Goal: Contribute content: Contribute content

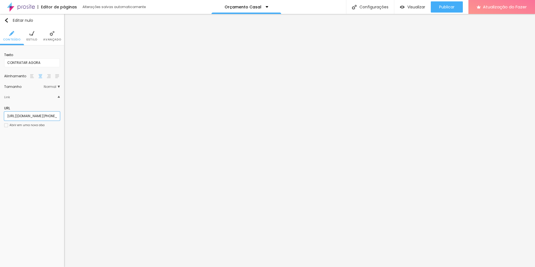
click at [44, 118] on input "[URL][DOMAIN_NAME][PHONE_NUMBER]" at bounding box center [32, 115] width 56 height 9
paste input "[DOMAIN_NAME][URL]"
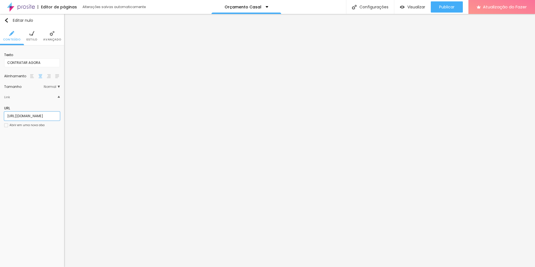
click at [34, 115] on input "[URL][DOMAIN_NAME]" at bounding box center [32, 115] width 56 height 9
type input "[URL][DOMAIN_NAME]"
click at [40, 118] on input "https://" at bounding box center [32, 115] width 56 height 9
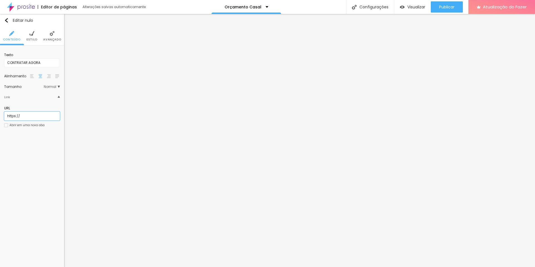
click at [40, 118] on input "https://" at bounding box center [32, 115] width 56 height 9
paste input "[URL][DOMAIN_NAME]?"
type input "[URL][DOMAIN_NAME]?"
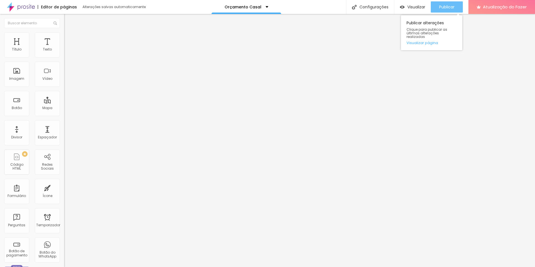
click at [454, 5] on font "Publicar" at bounding box center [446, 7] width 15 height 6
click at [414, 9] on font "Visualizar" at bounding box center [417, 7] width 18 height 6
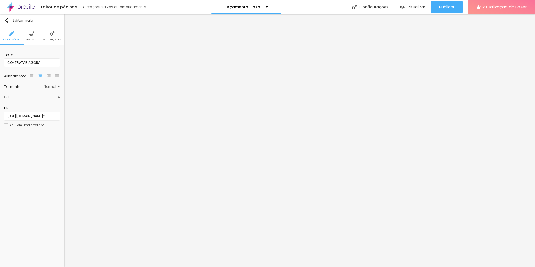
click at [34, 36] on li "Estilo" at bounding box center [31, 36] width 11 height 18
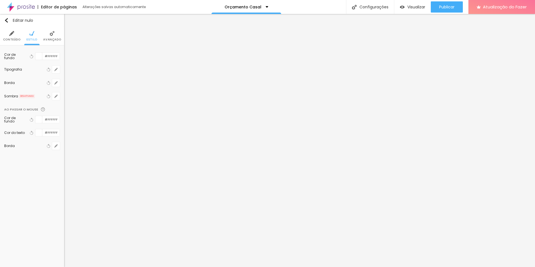
click at [55, 37] on font "Avançado" at bounding box center [52, 39] width 18 height 4
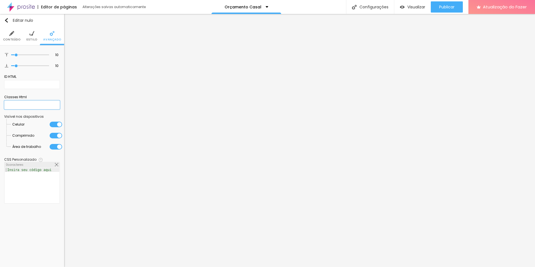
click at [42, 108] on input "text" at bounding box center [32, 104] width 56 height 9
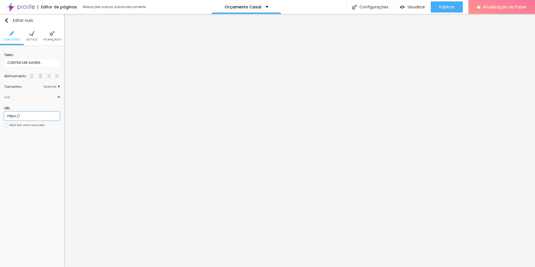
click at [37, 115] on input "https://" at bounding box center [32, 115] width 56 height 9
paste input "[DOMAIN_NAME][URL]?"
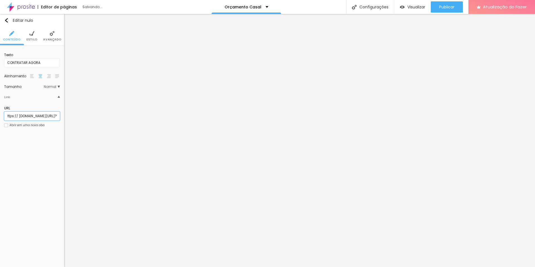
click at [18, 116] on input "https:// [DOMAIN_NAME][URL]?" at bounding box center [32, 115] width 56 height 9
click at [21, 116] on input "https:// [DOMAIN_NAME][URL]?" at bounding box center [32, 115] width 56 height 9
type input "[URL][DOMAIN_NAME]?"
click at [24, 142] on div "Editar nulo Conteúdo Estilo Avançado Texto CONTRATAR AGORA Alinhamento Tamanho …" at bounding box center [32, 140] width 64 height 253
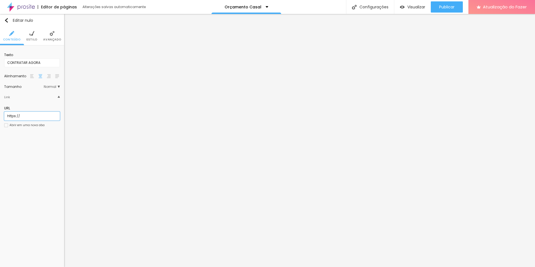
click at [23, 116] on input "https://" at bounding box center [32, 115] width 56 height 9
drag, startPoint x: 23, startPoint y: 116, endPoint x: 0, endPoint y: 116, distance: 23.4
click at [0, 116] on div "Texto CONTRATAR AGORA Alinhamento Tamanho Normal Pequeno Normal Grande Link URL…" at bounding box center [32, 91] width 64 height 93
paste input "[DOMAIN_NAME][URL]?"
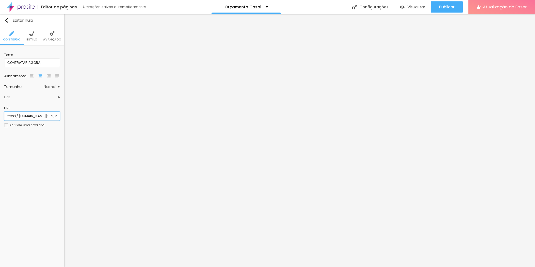
click at [8, 115] on input "https:// [DOMAIN_NAME][URL]?" at bounding box center [32, 115] width 56 height 9
click at [11, 155] on div "Editar nulo Conteúdo Estilo Avançado Texto CONTRATAR AGORA Alinhamento Tamanho …" at bounding box center [32, 140] width 64 height 253
click at [20, 116] on input "https:// [DOMAIN_NAME][URL]?" at bounding box center [32, 115] width 56 height 9
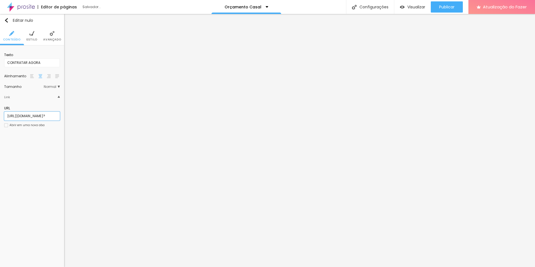
type input "[URL][DOMAIN_NAME]?"
click at [32, 154] on div "Editar nulo Conteúdo Estilo Avançado Texto CONTRATAR AGORA Alinhamento Tamanho …" at bounding box center [32, 140] width 64 height 253
click at [32, 117] on input "https://" at bounding box center [32, 115] width 56 height 9
drag, startPoint x: 25, startPoint y: 116, endPoint x: 0, endPoint y: 116, distance: 25.1
click at [0, 116] on div "Texto CONTRATAR AGORA Alinhamento Tamanho Normal Pequeno Normal Grande Link URL…" at bounding box center [32, 91] width 64 height 93
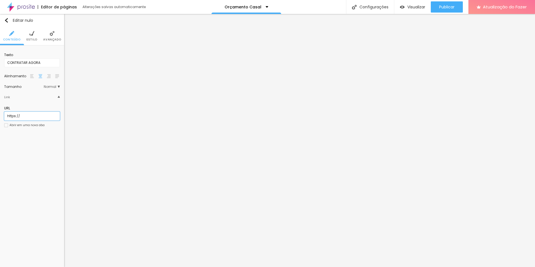
paste input "[DOMAIN_NAME][URL]?"
click at [33, 140] on div "Editar nulo Conteúdo Estilo Avançado Texto CONTRATAR AGORA Alinhamento Tamanho …" at bounding box center [32, 140] width 64 height 253
click at [20, 114] on input "https:// [DOMAIN_NAME][URL]?" at bounding box center [32, 115] width 56 height 9
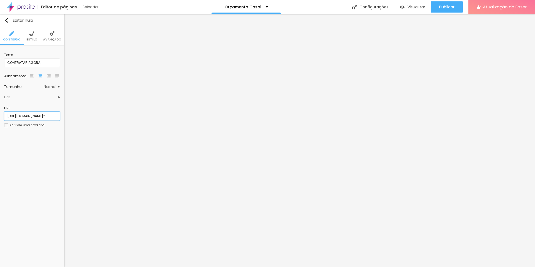
type input "[URL][DOMAIN_NAME]?"
click at [27, 149] on div "Editar nulo Conteúdo Estilo Avançado Texto CONTRATAR AGORA Alinhamento Tamanho …" at bounding box center [32, 140] width 64 height 253
click at [31, 115] on input "https://" at bounding box center [32, 115] width 56 height 9
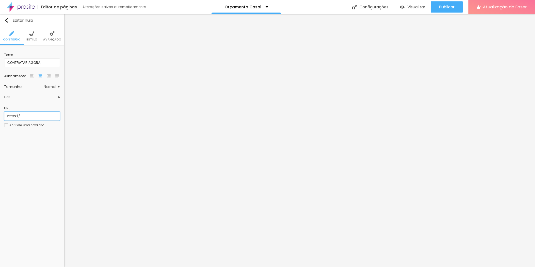
paste input "[DOMAIN_NAME][URL]?"
click at [25, 151] on div "Editar nulo Conteúdo Estilo Avançado Texto CONTRATAR AGORA Alinhamento Tamanho …" at bounding box center [32, 140] width 64 height 253
click at [20, 116] on input "https:// [DOMAIN_NAME][URL]?" at bounding box center [32, 115] width 56 height 9
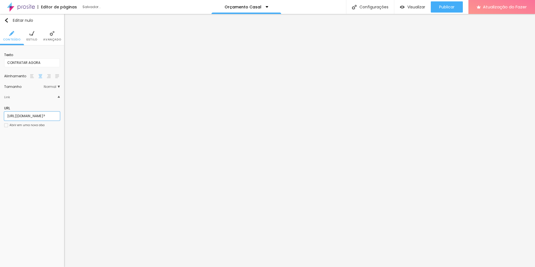
type input "[URL][DOMAIN_NAME]?"
click at [41, 156] on div "Editar nulo Conteúdo Estilo Avançado Texto CONTRATAR AGORA Alinhamento Tamanho …" at bounding box center [32, 140] width 64 height 253
click at [38, 113] on input "https://" at bounding box center [32, 115] width 56 height 9
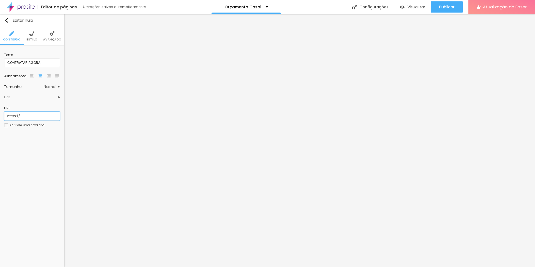
paste input "[DOMAIN_NAME][URL]?"
click at [30, 145] on div "Editar nulo Conteúdo Estilo Avançado Texto CONTRATAR AGORA Alinhamento Tamanho …" at bounding box center [32, 140] width 64 height 253
click at [20, 114] on input "https:// [DOMAIN_NAME][URL]?" at bounding box center [32, 115] width 56 height 9
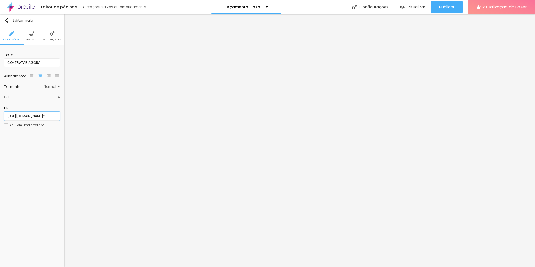
type input "[URL][DOMAIN_NAME]?"
click at [31, 154] on div "Editar nulo Conteúdo Estilo Avançado Texto CONTRATAR AGORA Alinhamento Tamanho …" at bounding box center [32, 140] width 64 height 253
click at [42, 116] on input "https://" at bounding box center [32, 115] width 56 height 9
click at [44, 113] on input "https://" at bounding box center [32, 115] width 56 height 9
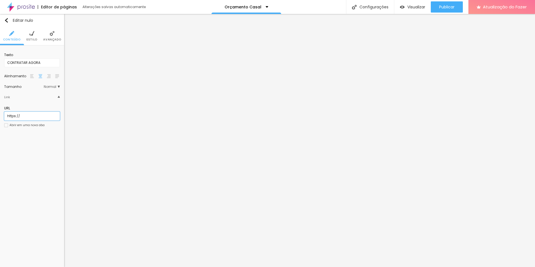
click at [44, 113] on input "https://" at bounding box center [32, 115] width 56 height 9
paste input "[DOMAIN_NAME][URL]?"
click at [39, 139] on div "Editar nulo Conteúdo Estilo Avançado Texto CONTRATAR AGORA Alinhamento Tamanho …" at bounding box center [32, 140] width 64 height 253
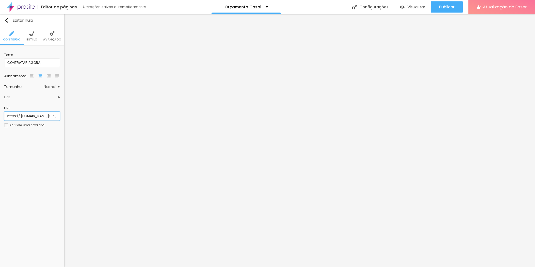
click at [20, 116] on input "https:// [DOMAIN_NAME][URL]?" at bounding box center [32, 115] width 56 height 9
type input "[URL][DOMAIN_NAME]?"
click at [43, 159] on div "Editar nulo Conteúdo Estilo Avançado Texto CONTRATAR AGORA Alinhamento Tamanho …" at bounding box center [32, 140] width 64 height 253
click at [32, 115] on input "https://" at bounding box center [32, 115] width 56 height 9
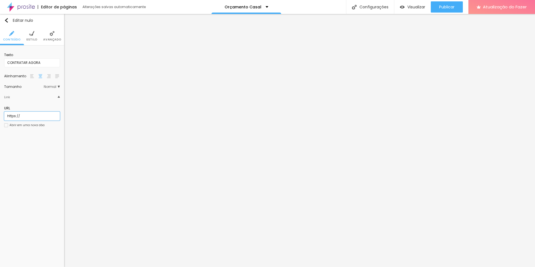
click at [32, 115] on input "https://" at bounding box center [32, 115] width 56 height 9
paste input "[DOMAIN_NAME][URL]?"
click at [14, 136] on div "Texto CONTRATAR AGORA Alinhamento Tamanho Normal Pequeno Normal Grande Link URL…" at bounding box center [32, 91] width 64 height 93
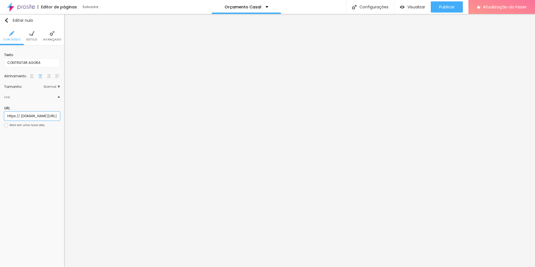
click at [21, 116] on input "https:// [DOMAIN_NAME][URL]?" at bounding box center [32, 115] width 56 height 9
type input "[URL][DOMAIN_NAME]?"
click at [16, 146] on div "Editar nulo Conteúdo Estilo Avançado Texto CONTRATAR AGORA Alinhamento Tamanho …" at bounding box center [32, 140] width 64 height 253
drag, startPoint x: 25, startPoint y: 114, endPoint x: 0, endPoint y: 116, distance: 24.9
click at [0, 116] on div "Texto CONTRATAR AGORA Alinhamento Tamanho Normal Pequeno Normal Grande Link URL…" at bounding box center [32, 91] width 64 height 93
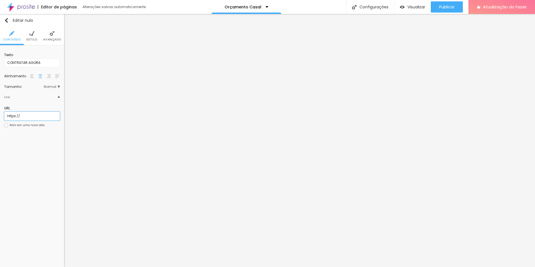
paste input "[DOMAIN_NAME][URL]?"
click at [32, 148] on div "Editar nulo Conteúdo Estilo Avançado Texto CONTRATAR AGORA Alinhamento Tamanho …" at bounding box center [32, 140] width 64 height 253
click at [21, 115] on input "https:// [DOMAIN_NAME][URL]?" at bounding box center [32, 115] width 56 height 9
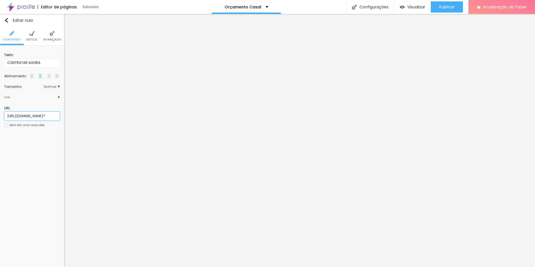
type input "[URL][DOMAIN_NAME]?"
click at [24, 142] on div "Editar nulo Conteúdo Estilo Avançado Texto CONTRATAR AGORA Alinhamento Tamanho …" at bounding box center [32, 140] width 64 height 253
click at [35, 116] on input "https://" at bounding box center [32, 115] width 56 height 9
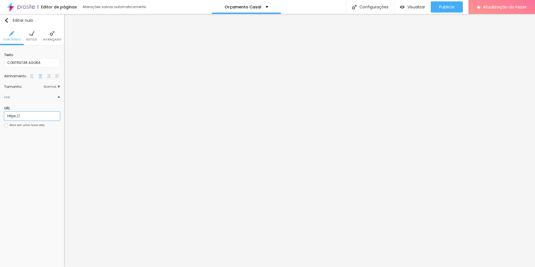
paste input "[DOMAIN_NAME][URL]?"
click at [29, 168] on div "Editar nulo Conteúdo Estilo Avançado Texto CONTRATAR AGORA Alinhamento Tamanho …" at bounding box center [32, 140] width 64 height 253
click at [20, 114] on input "https:// [DOMAIN_NAME][URL]?" at bounding box center [32, 115] width 56 height 9
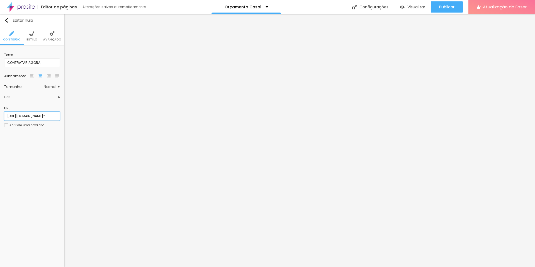
type input "[URL][DOMAIN_NAME]?"
click at [24, 155] on div "Editar nulo Conteúdo Estilo Avançado Texto CONTRATAR AGORA Alinhamento Tamanho …" at bounding box center [32, 140] width 64 height 253
click at [40, 115] on input "[URL][DOMAIN_NAME]" at bounding box center [32, 115] width 56 height 9
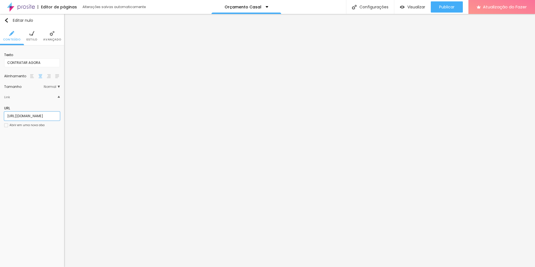
click at [40, 115] on input "[URL][DOMAIN_NAME]" at bounding box center [32, 115] width 56 height 9
paste input "[DOMAIN_NAME][URL]?"
click at [37, 139] on div "Editar nulo Conteúdo Estilo Avançado Texto CONTRATAR AGORA Alinhamento Tamanho …" at bounding box center [32, 140] width 64 height 253
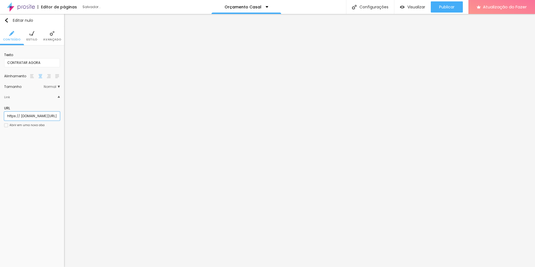
click at [21, 117] on input "https:// [DOMAIN_NAME][URL]?" at bounding box center [32, 115] width 56 height 9
type input "[URL][DOMAIN_NAME]?"
click at [27, 150] on div "Editar nulo Conteúdo Estilo Avançado Texto CONTRATAR AGORA Alinhamento Tamanho …" at bounding box center [32, 140] width 64 height 253
click at [452, 6] on font "Publicar" at bounding box center [446, 7] width 15 height 6
click at [418, 5] on font "Visualizar" at bounding box center [417, 7] width 18 height 6
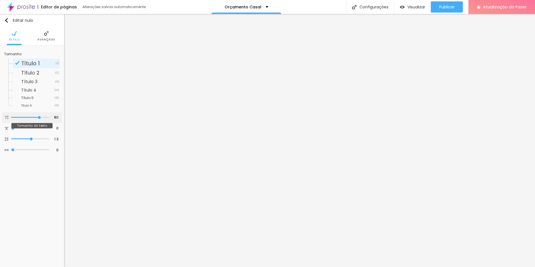
type input "71"
type input "62"
type input "60"
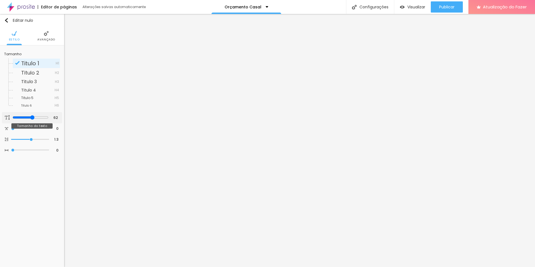
type input "60"
type input "59"
drag, startPoint x: 39, startPoint y: 117, endPoint x: 31, endPoint y: 116, distance: 8.1
type input "59"
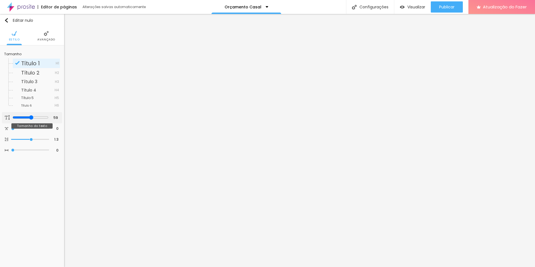
click at [31, 116] on input "range" at bounding box center [31, 117] width 36 height 4
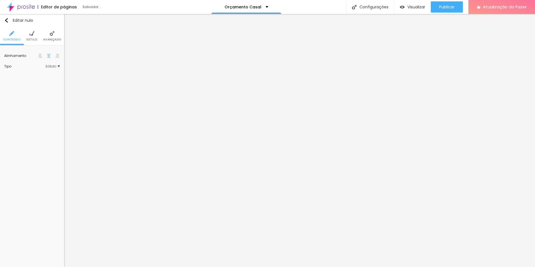
click at [48, 34] on li "Avançado" at bounding box center [52, 36] width 18 height 18
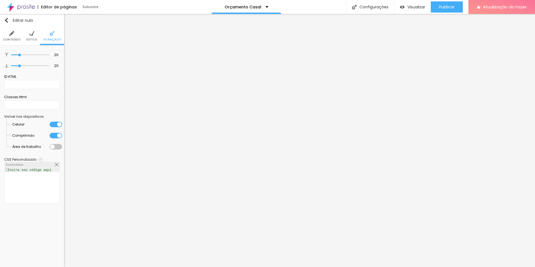
click at [59, 123] on div at bounding box center [56, 125] width 13 height 6
click at [57, 134] on div at bounding box center [56, 136] width 13 height 6
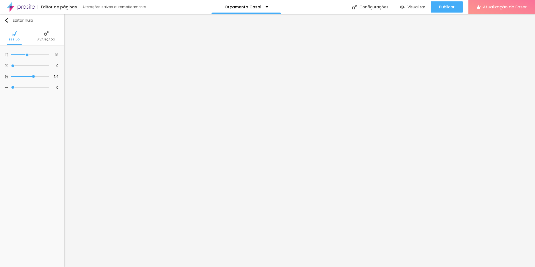
click at [37, 40] on ul "Estilo Avançado" at bounding box center [32, 36] width 64 height 19
click at [47, 36] on li "Avançado" at bounding box center [46, 36] width 18 height 18
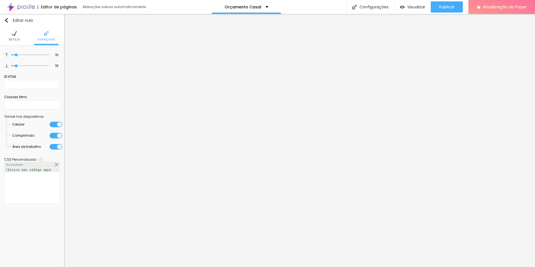
click at [58, 126] on div at bounding box center [56, 125] width 13 height 6
click at [58, 135] on div at bounding box center [56, 136] width 13 height 6
click at [56, 150] on li "Área de trabalho" at bounding box center [37, 146] width 50 height 11
click at [56, 146] on div at bounding box center [56, 147] width 13 height 6
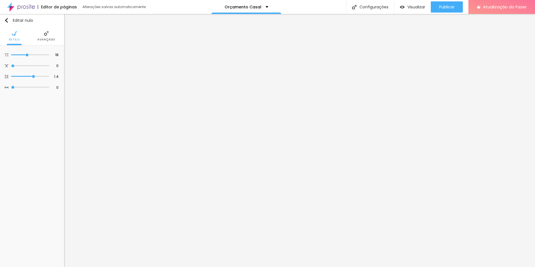
click at [52, 37] on font "Avançado" at bounding box center [46, 39] width 18 height 4
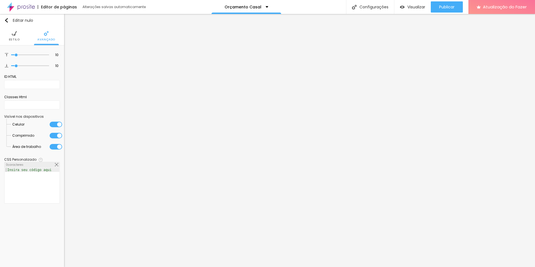
click at [57, 123] on div at bounding box center [56, 125] width 13 height 6
click at [56, 135] on div at bounding box center [56, 136] width 13 height 6
click at [57, 145] on div at bounding box center [56, 147] width 13 height 6
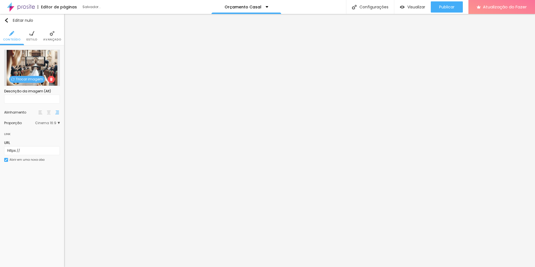
click at [50, 77] on span at bounding box center [51, 79] width 7 height 7
click at [36, 79] on font "Trocar imagem" at bounding box center [29, 79] width 27 height 5
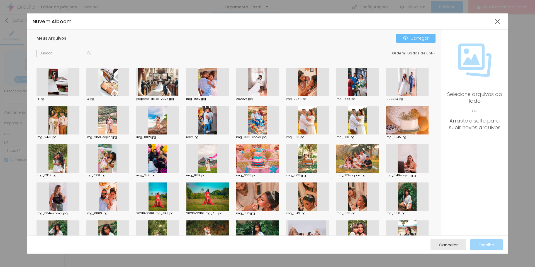
click at [419, 35] on button "Carregar" at bounding box center [415, 38] width 39 height 9
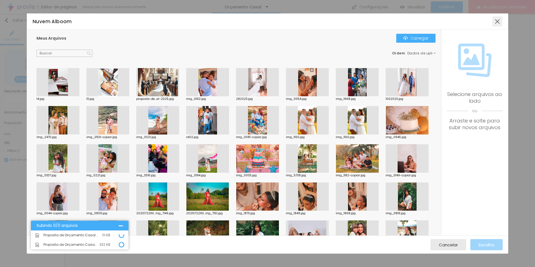
click at [498, 23] on div at bounding box center [498, 21] width 10 height 10
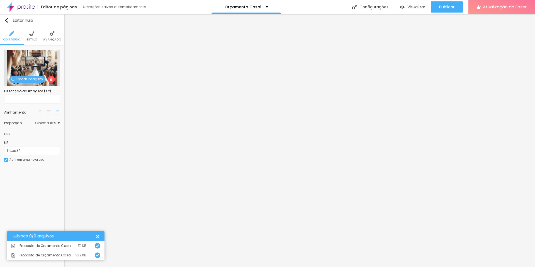
click at [53, 80] on span at bounding box center [51, 79] width 7 height 7
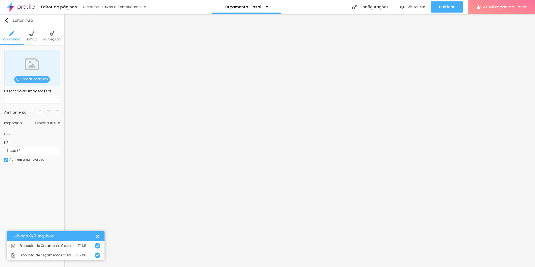
click at [31, 77] on font "Trocar imagem" at bounding box center [34, 79] width 27 height 5
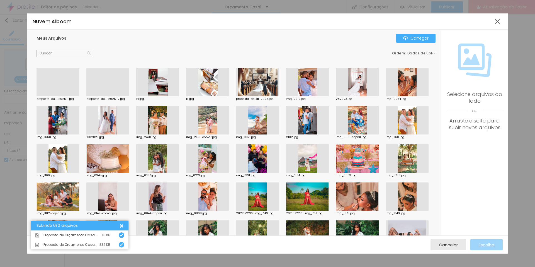
click at [64, 96] on div at bounding box center [58, 96] width 43 height 0
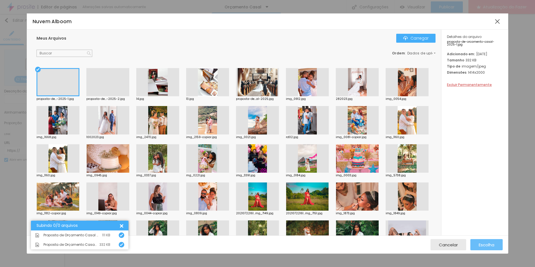
click at [492, 246] on font "Escolha" at bounding box center [487, 245] width 16 height 6
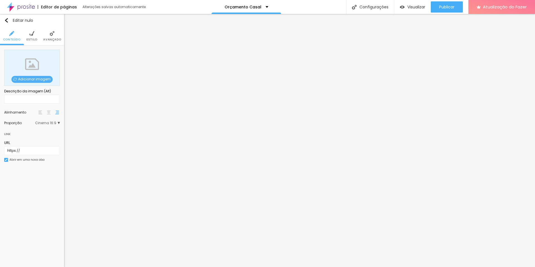
click at [30, 77] on font "Adicionar imagem" at bounding box center [34, 79] width 33 height 5
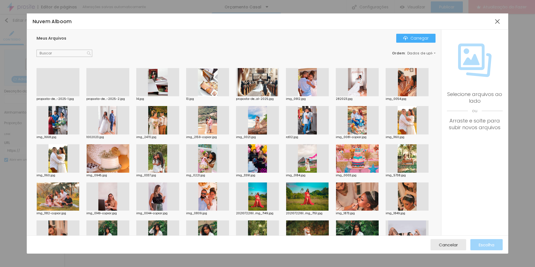
click at [99, 96] on div at bounding box center [107, 96] width 43 height 0
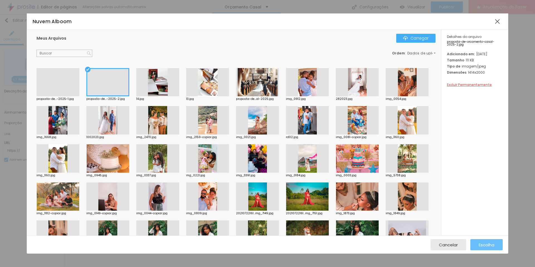
click at [487, 248] on div "Escolha" at bounding box center [487, 244] width 16 height 11
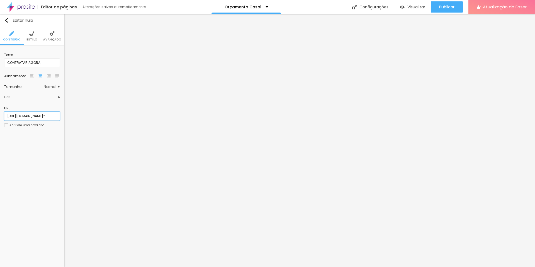
click at [26, 115] on input "[URL][DOMAIN_NAME]?" at bounding box center [32, 115] width 56 height 9
paste input "[DOMAIN_NAME][URL]"
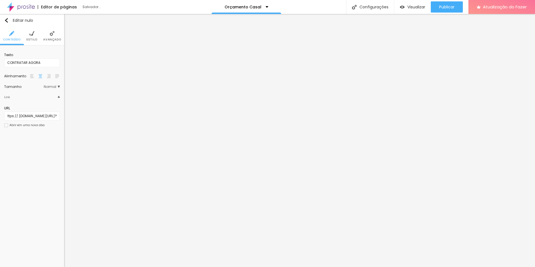
click at [34, 155] on div "Editar nulo Conteúdo Estilo Avançado Texto CONTRATAR AGORA Alinhamento Tamanho …" at bounding box center [32, 140] width 64 height 253
click at [21, 115] on input "https:// [DOMAIN_NAME][URL]?" at bounding box center [32, 115] width 56 height 9
type input "[URL][DOMAIN_NAME]?"
click at [19, 132] on div "URL [URL][DOMAIN_NAME]? Abrir em uma nova aba" at bounding box center [32, 118] width 56 height 31
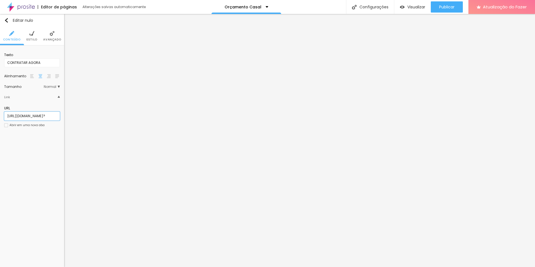
click at [43, 118] on input "[URL][DOMAIN_NAME]?" at bounding box center [32, 115] width 56 height 9
paste input "https:// [DOMAIN_NAME][URL]?"
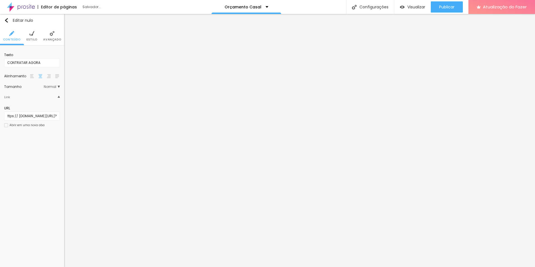
click at [39, 156] on div "Editar nulo Conteúdo Estilo Avançado Texto CONTRATAR AGORA Alinhamento Tamanho …" at bounding box center [32, 140] width 64 height 253
click at [20, 114] on input "https:// [DOMAIN_NAME][URL]?" at bounding box center [32, 115] width 56 height 9
type input "[URL][DOMAIN_NAME]?"
click at [47, 140] on div "Editar nulo Conteúdo Estilo Avançado Texto CONTRATAR AGORA Alinhamento Tamanho …" at bounding box center [32, 140] width 64 height 253
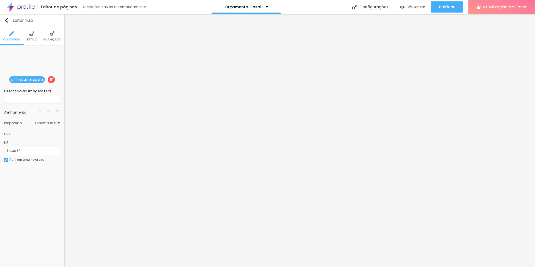
click at [52, 80] on img at bounding box center [51, 79] width 3 height 3
click at [35, 80] on font "Trocar imagem" at bounding box center [34, 79] width 27 height 5
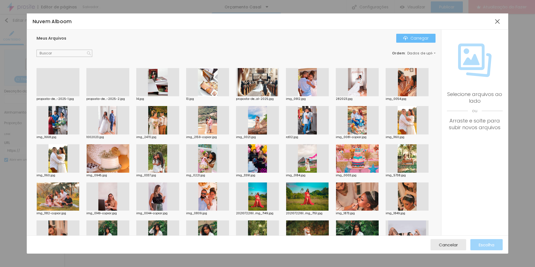
click at [419, 38] on font "Carregar" at bounding box center [420, 38] width 18 height 6
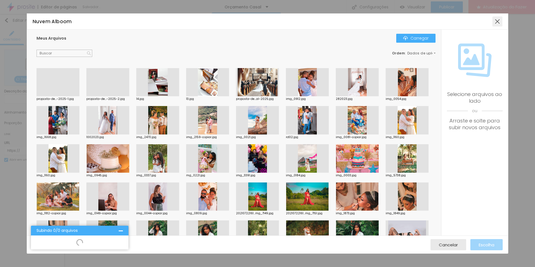
click at [500, 22] on div at bounding box center [498, 21] width 10 height 10
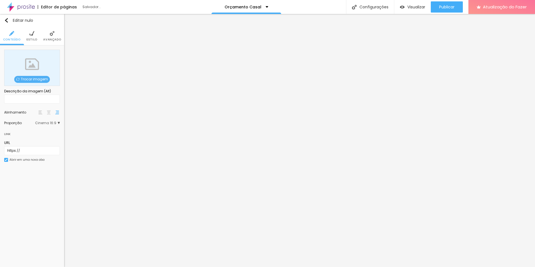
click at [38, 78] on font "Trocar imagem" at bounding box center [34, 79] width 27 height 5
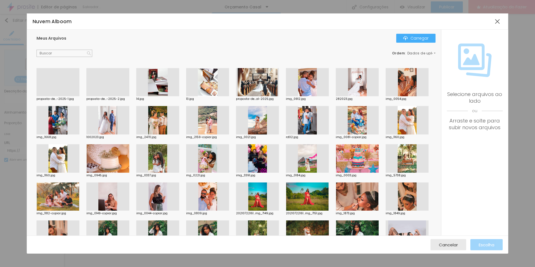
click at [43, 96] on div at bounding box center [58, 96] width 43 height 0
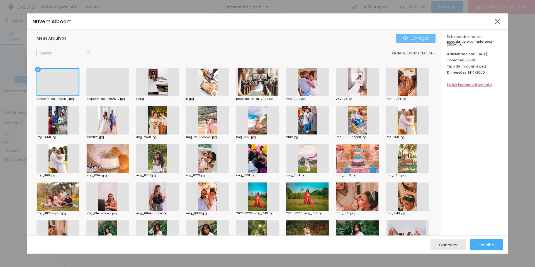
click at [414, 37] on font "Carregar" at bounding box center [420, 38] width 18 height 6
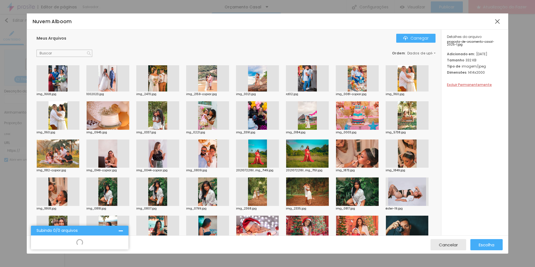
scroll to position [99, 0]
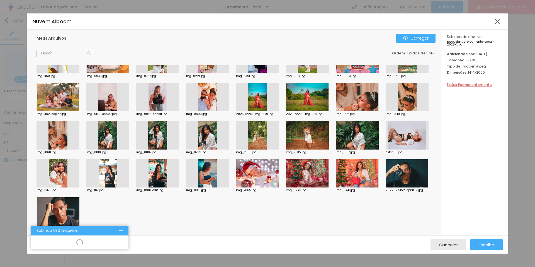
click at [336, 188] on div at bounding box center [357, 173] width 43 height 28
click at [466, 84] on font "Excluir Permanentemente" at bounding box center [469, 81] width 45 height 5
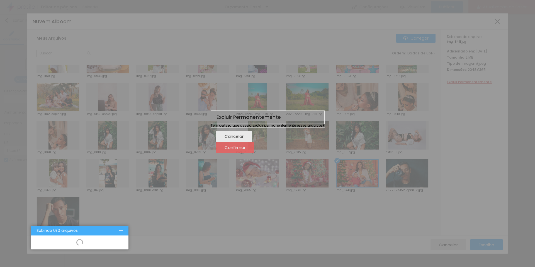
click at [246, 149] on div "Confirmar" at bounding box center [235, 147] width 21 height 11
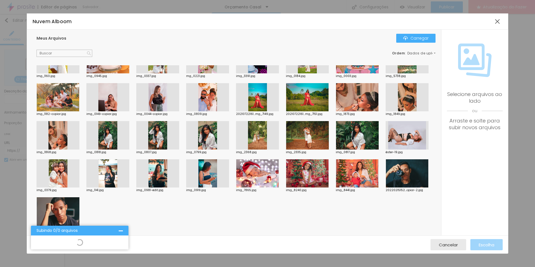
click at [286, 188] on div at bounding box center [307, 173] width 43 height 28
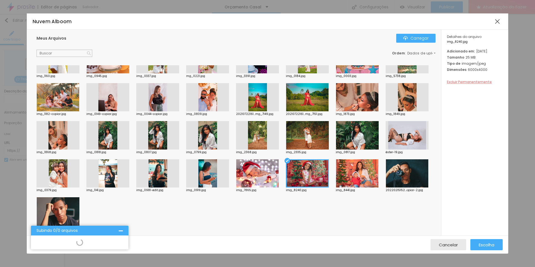
click at [473, 84] on font "Excluir Permanentemente" at bounding box center [469, 81] width 45 height 5
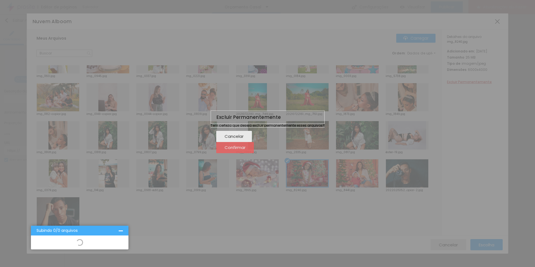
click at [246, 150] on font "Confirmar" at bounding box center [235, 147] width 21 height 6
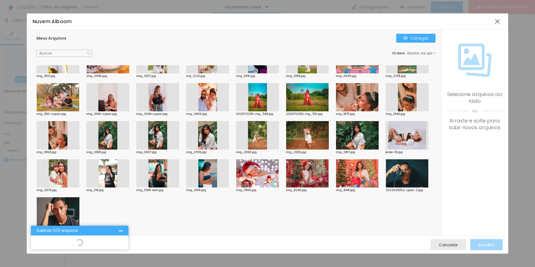
click at [186, 188] on div at bounding box center [207, 173] width 43 height 28
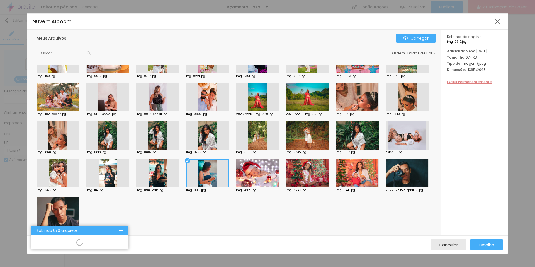
click at [476, 84] on font "Excluir Permanentemente" at bounding box center [469, 81] width 45 height 5
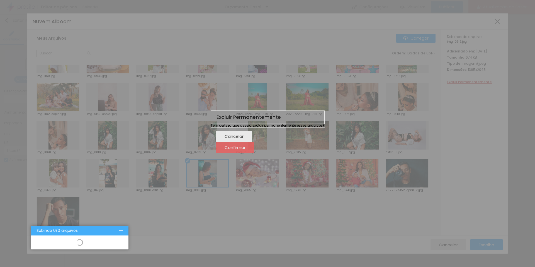
click at [246, 150] on font "Confirmar" at bounding box center [235, 147] width 21 height 6
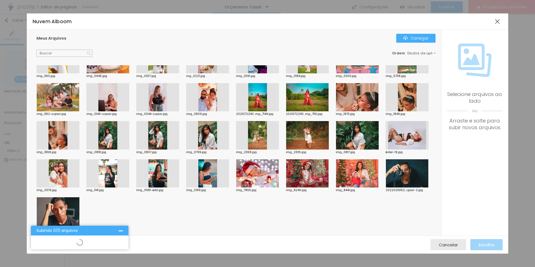
click at [136, 188] on div at bounding box center [157, 173] width 43 height 28
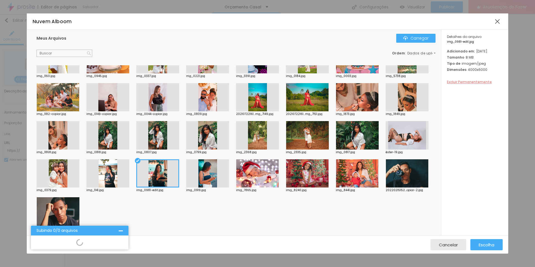
click at [471, 84] on font "Excluir Permanentemente" at bounding box center [469, 81] width 45 height 5
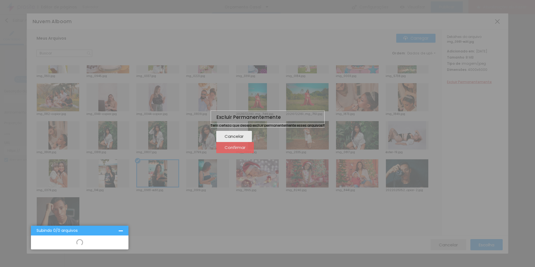
click at [246, 150] on font "Confirmar" at bounding box center [235, 147] width 21 height 6
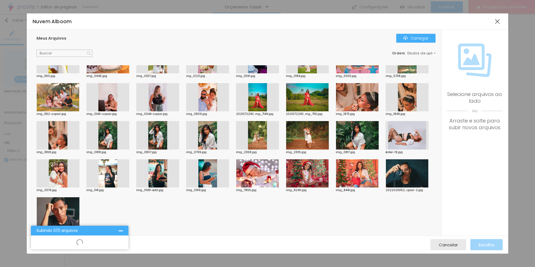
click at [129, 165] on div at bounding box center [107, 173] width 43 height 28
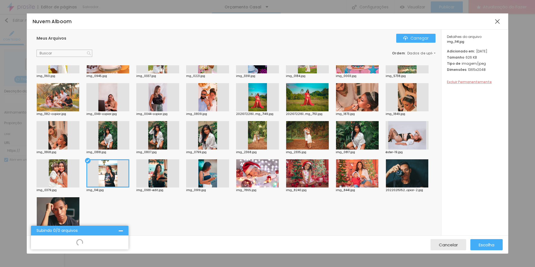
click at [476, 84] on font "Excluir Permanentemente" at bounding box center [469, 81] width 45 height 5
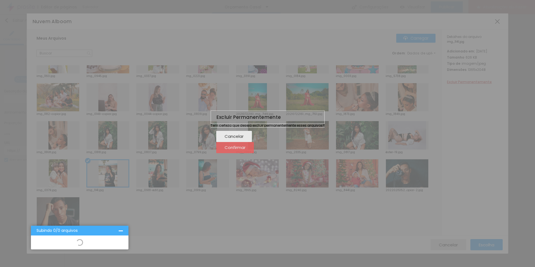
click at [246, 150] on font "Confirmar" at bounding box center [235, 147] width 21 height 6
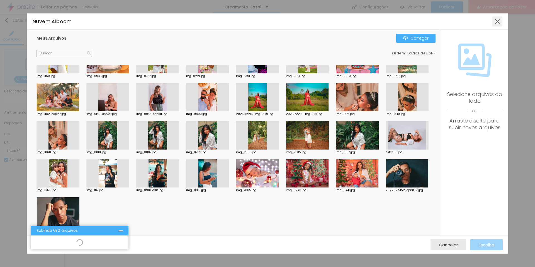
click at [495, 21] on div at bounding box center [498, 21] width 10 height 10
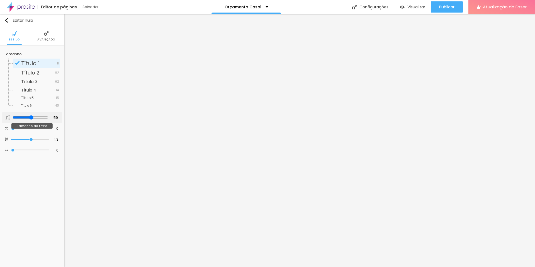
type input "53"
type input "47"
type input "44"
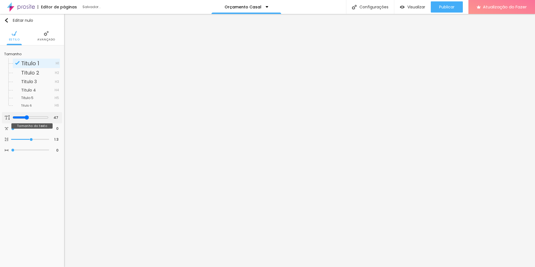
type input "44"
drag, startPoint x: 31, startPoint y: 118, endPoint x: 25, endPoint y: 117, distance: 6.2
type input "44"
click at [25, 117] on input "range" at bounding box center [31, 117] width 36 height 4
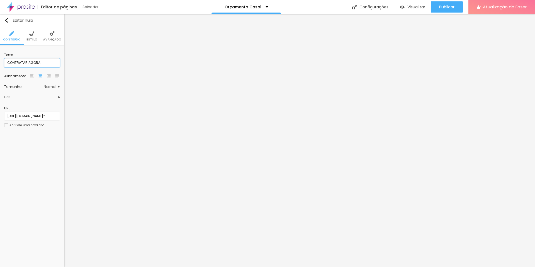
drag, startPoint x: 11, startPoint y: 61, endPoint x: 0, endPoint y: 64, distance: 11.4
click at [0, 64] on div "Texto CONTRATAR AGORA Alinhamento Tamanho Normal Pequeno Normal Grande Link URL…" at bounding box center [32, 91] width 64 height 93
type input "VER MODELO"
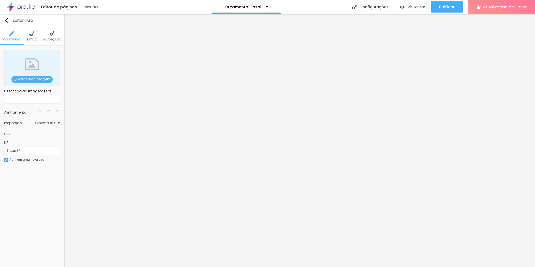
click at [26, 79] on font "Adicionar imagem" at bounding box center [34, 79] width 33 height 5
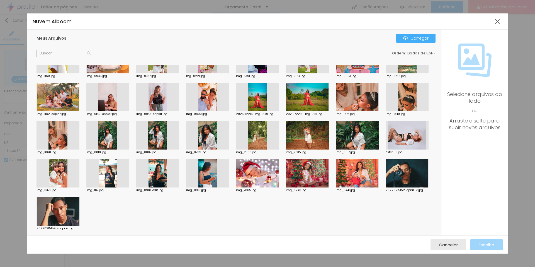
scroll to position [0, 0]
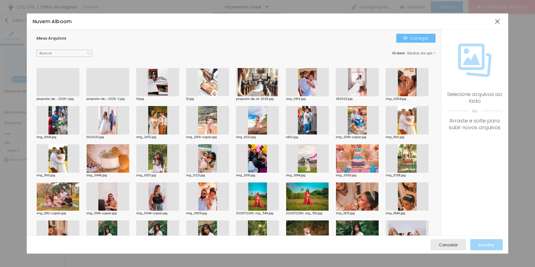
click at [429, 37] on button "Carregar" at bounding box center [415, 38] width 39 height 9
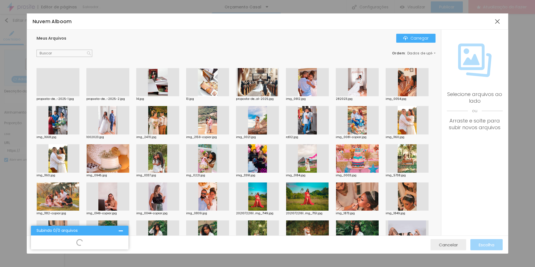
click at [456, 246] on font "Cancelar" at bounding box center [448, 245] width 19 height 6
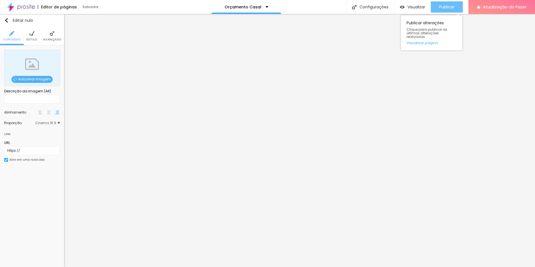
click at [450, 8] on font "Publicar" at bounding box center [446, 7] width 15 height 6
